Goal: Task Accomplishment & Management: Use online tool/utility

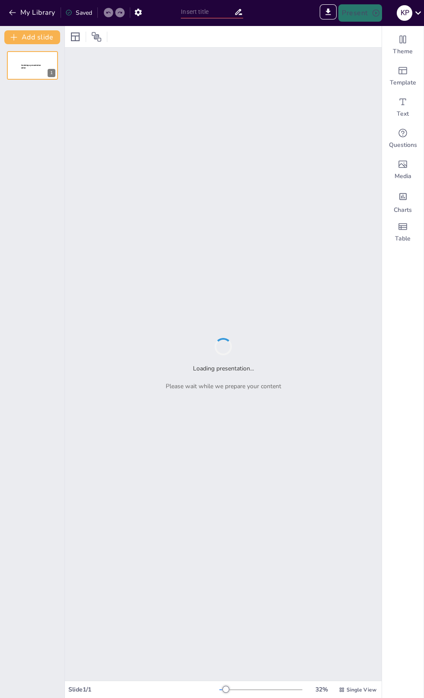
type input "Антиинфляционная политика и денежная реформа"
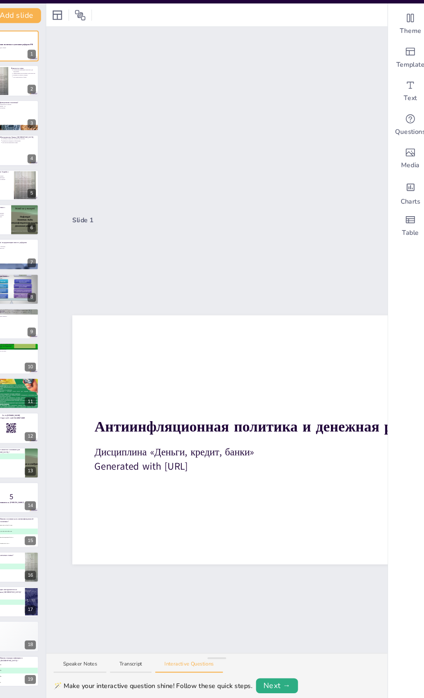
click at [41, 94] on button at bounding box center [38, 91] width 10 height 10
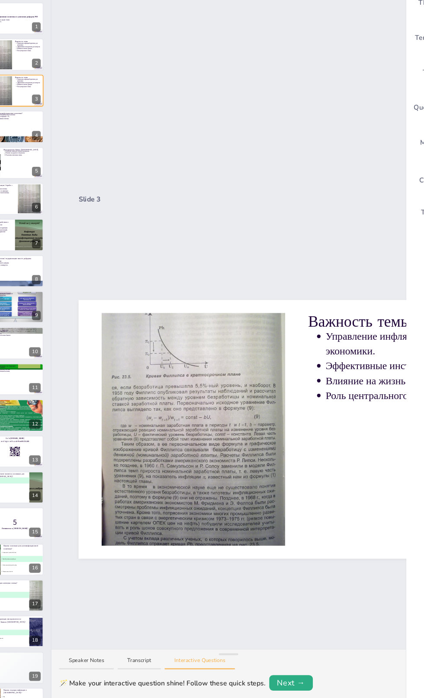
click at [33, 119] on button at bounding box center [38, 123] width 10 height 10
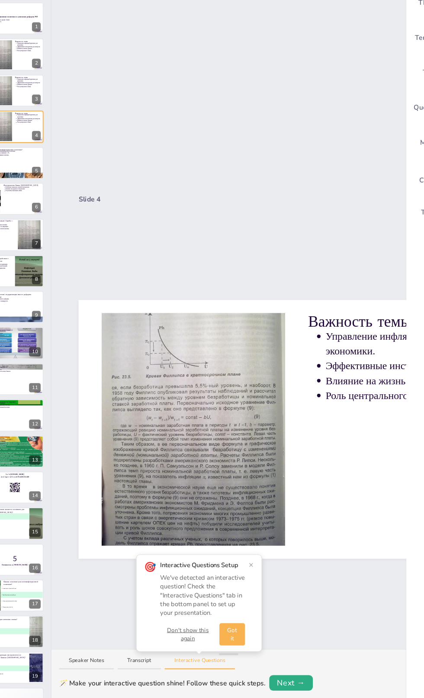
click at [42, 213] on p "Инструменты Банка [GEOGRAPHIC_DATA]" at bounding box center [38, 214] width 33 height 3
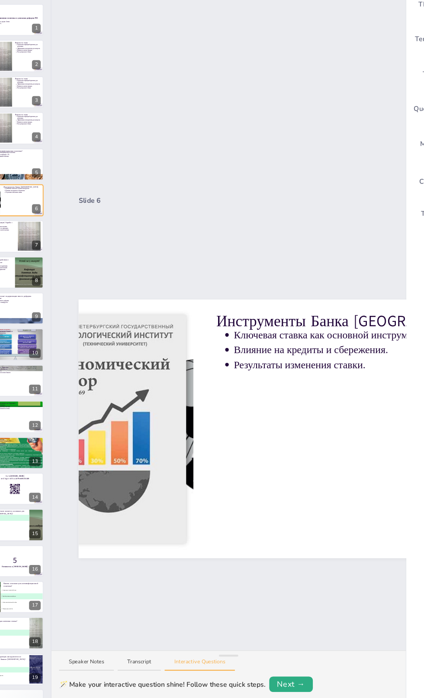
click at [52, 266] on div "7" at bounding box center [52, 266] width 8 height 8
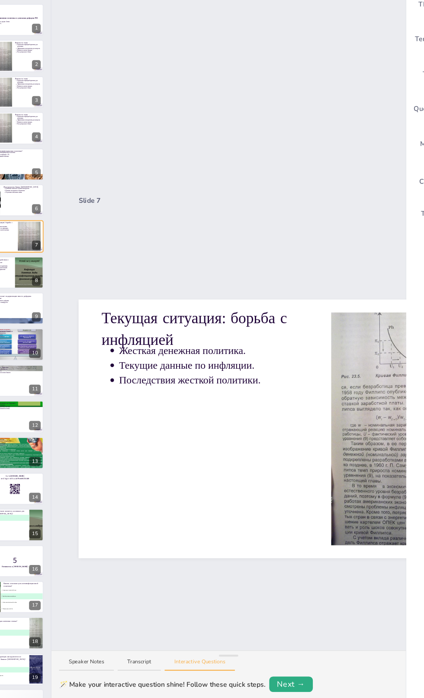
click at [48, 301] on div "8" at bounding box center [52, 298] width 8 height 8
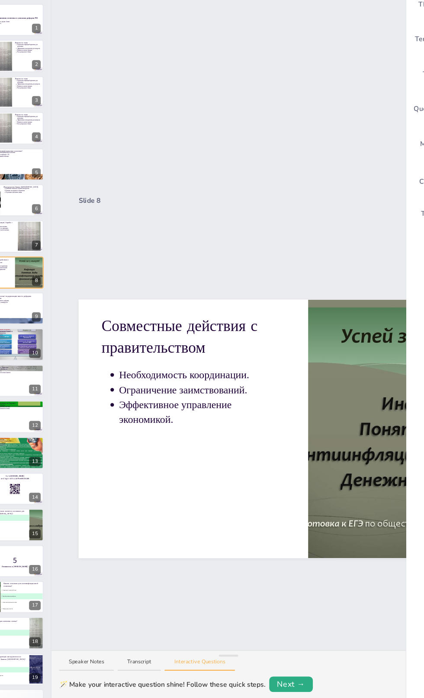
click at [37, 320] on button at bounding box center [38, 316] width 10 height 10
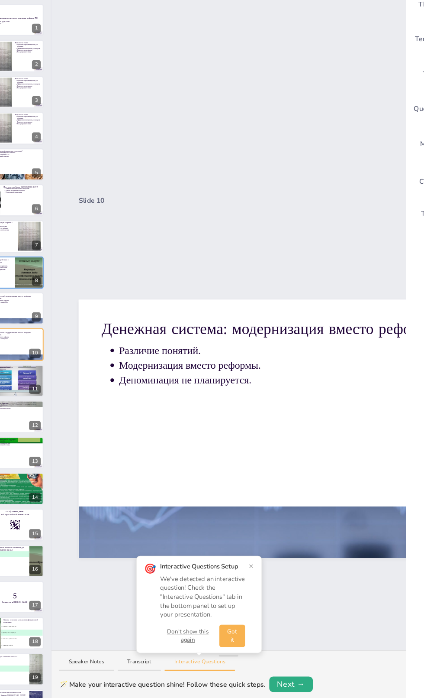
click at [40, 350] on icon at bounding box center [38, 348] width 5 height 5
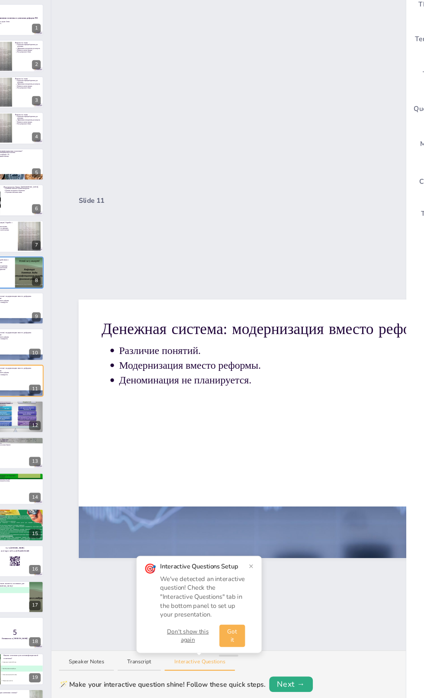
scroll to position [16, 0]
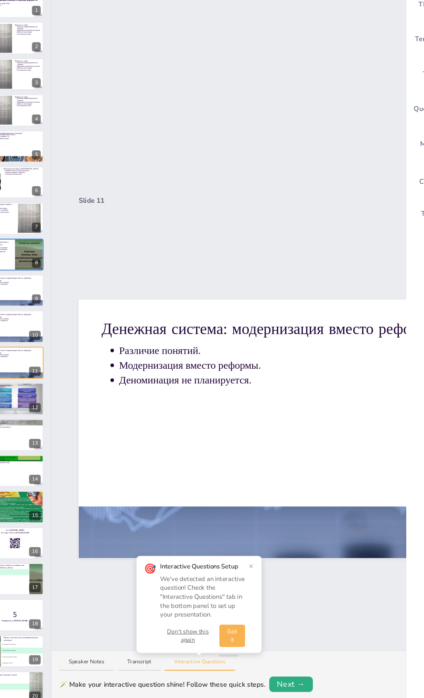
click at [35, 424] on p "Дизайн новых банкнот" at bounding box center [33, 424] width 46 height 3
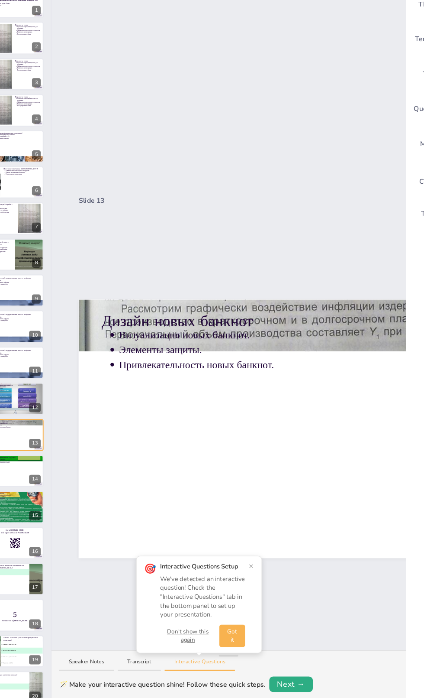
scroll to position [81, 0]
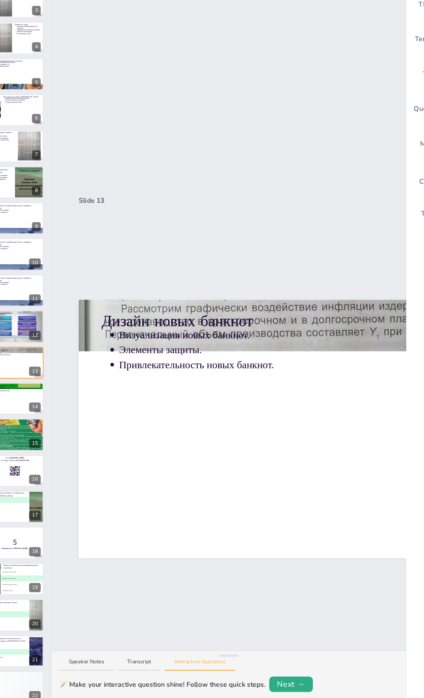
click at [35, 424] on p "Ключевые выводы" at bounding box center [33, 424] width 46 height 3
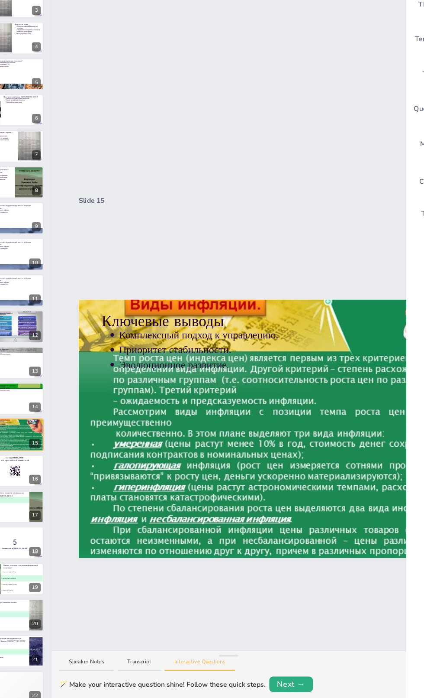
scroll to position [97, 0]
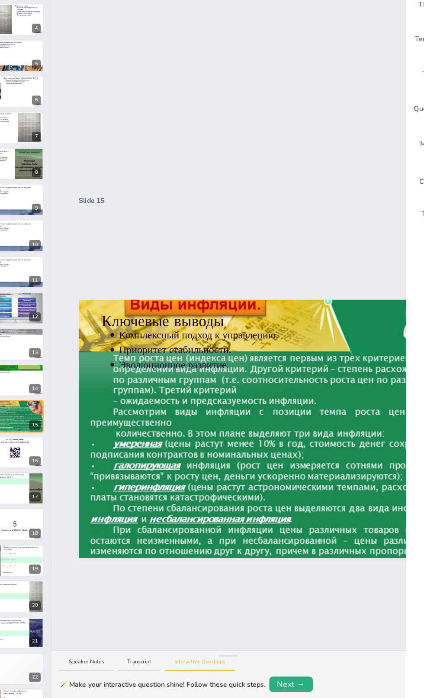
click at [38, 445] on icon at bounding box center [38, 444] width 5 height 5
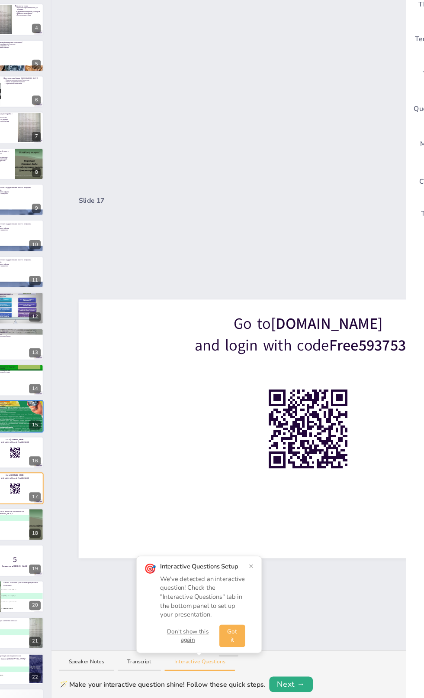
scroll to position [129, 0]
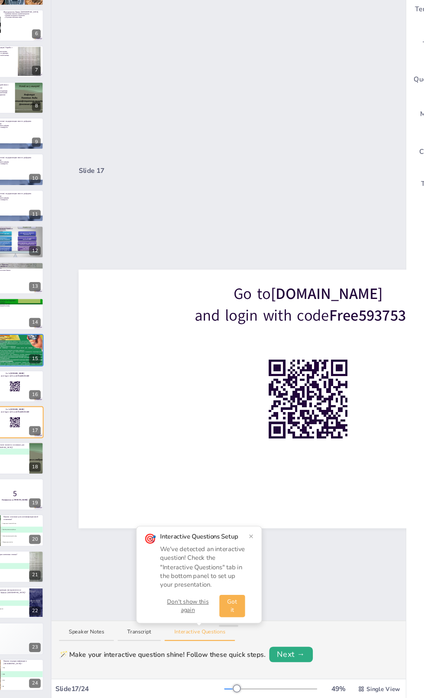
click at [32, 488] on span "C Деноминация" at bounding box center [26, 488] width 38 height 1
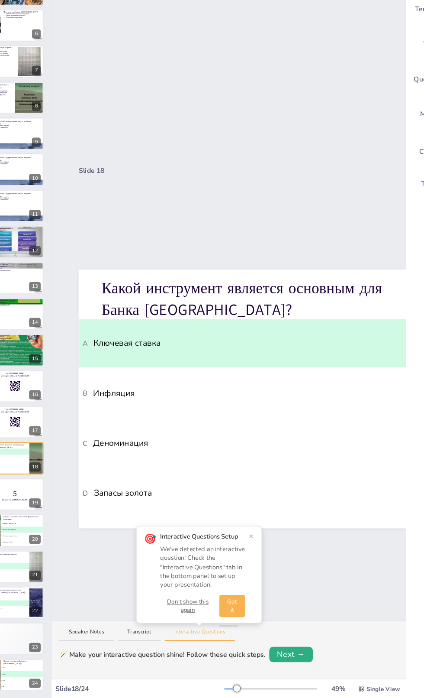
click at [35, 521] on strong "Готовьтесь к [PERSON_NAME]!" at bounding box center [33, 520] width 24 height 2
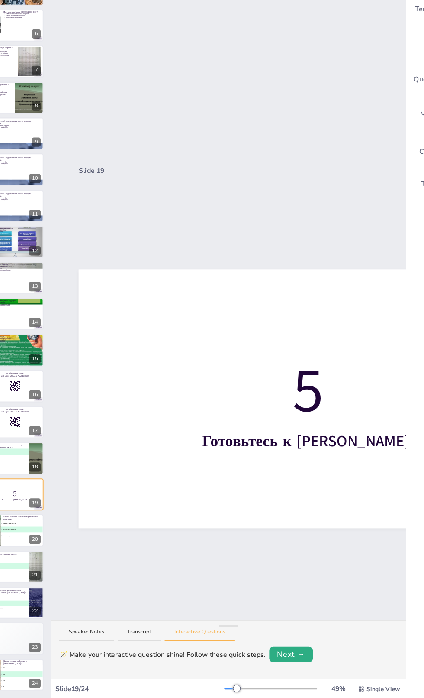
click at [31, 558] on span "D Повышение налогов" at bounding box center [39, 558] width 38 height 1
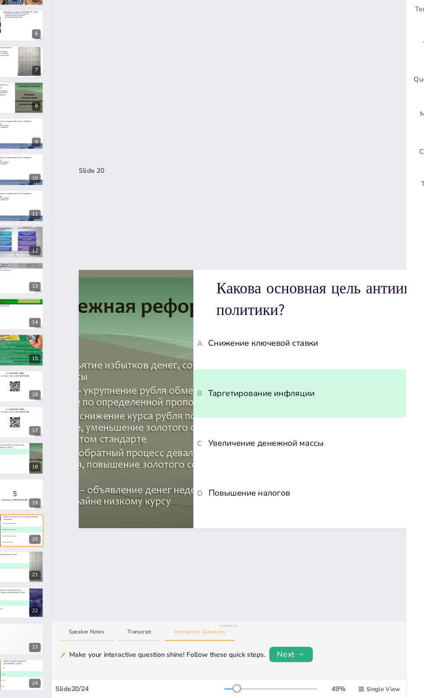
click at [32, 572] on li "A 15%" at bounding box center [26, 573] width 38 height 5
